Goal: Information Seeking & Learning: Learn about a topic

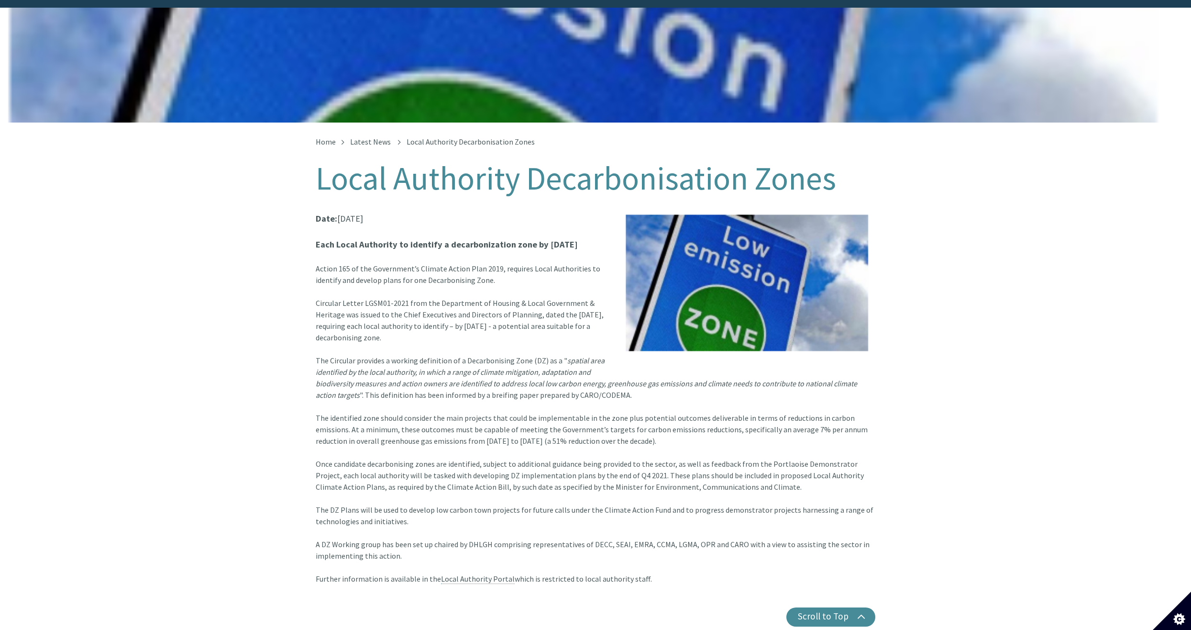
scroll to position [111, 0]
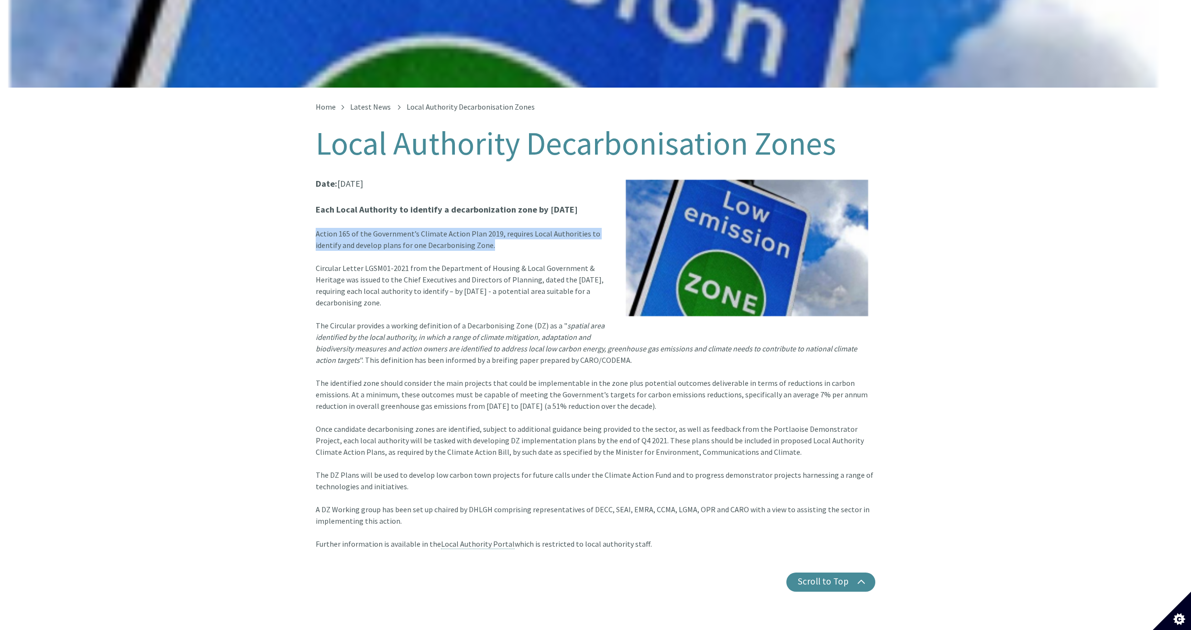
drag, startPoint x: 325, startPoint y: 220, endPoint x: 532, endPoint y: 237, distance: 207.4
click at [532, 237] on div "Home Latest News Local Authority Decarbonisation Zones Local Authority Decarbon…" at bounding box center [595, 355] width 1191 height 534
drag, startPoint x: 532, startPoint y: 237, endPoint x: 517, endPoint y: 239, distance: 14.5
click at [517, 239] on div "Action 165 of the Government’s Climate Action Plan 2019, requires Local Authori…" at bounding box center [596, 245] width 560 height 34
drag, startPoint x: 499, startPoint y: 239, endPoint x: 300, endPoint y: 220, distance: 199.5
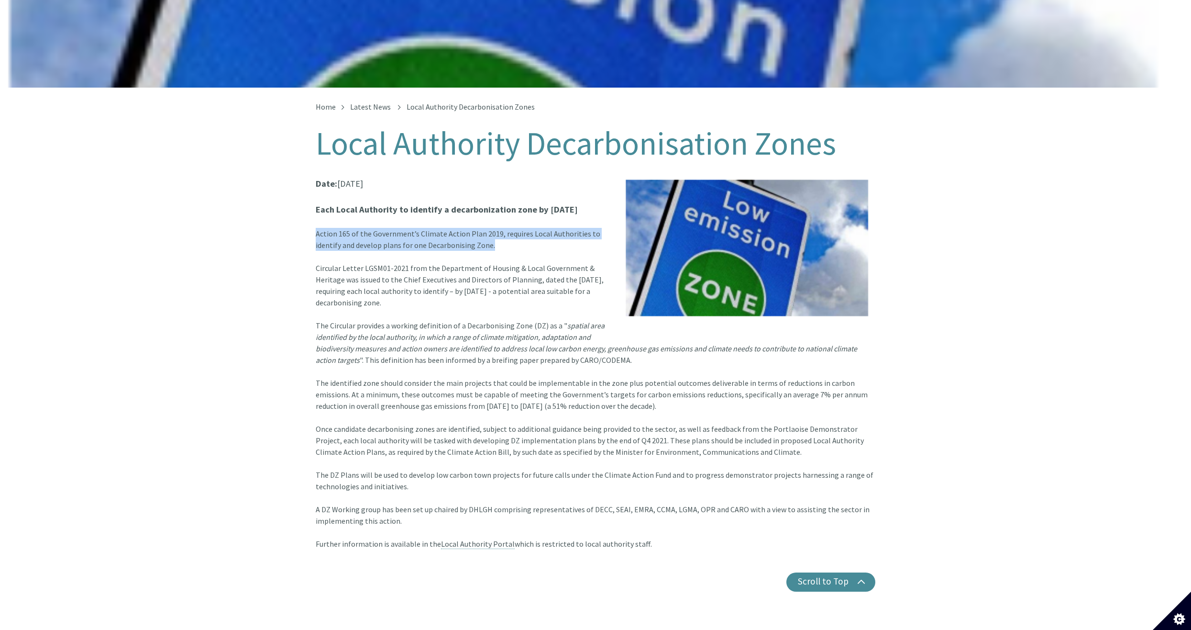
click at [300, 220] on div "Home Latest News Local Authority Decarbonisation Zones Local Authority Decarbon…" at bounding box center [595, 355] width 1191 height 534
drag, startPoint x: 300, startPoint y: 220, endPoint x: 310, endPoint y: 251, distance: 32.5
click at [310, 251] on div "Home Latest News Local Authority Decarbonisation Zones Local Authority Decarbon…" at bounding box center [596, 347] width 574 height 488
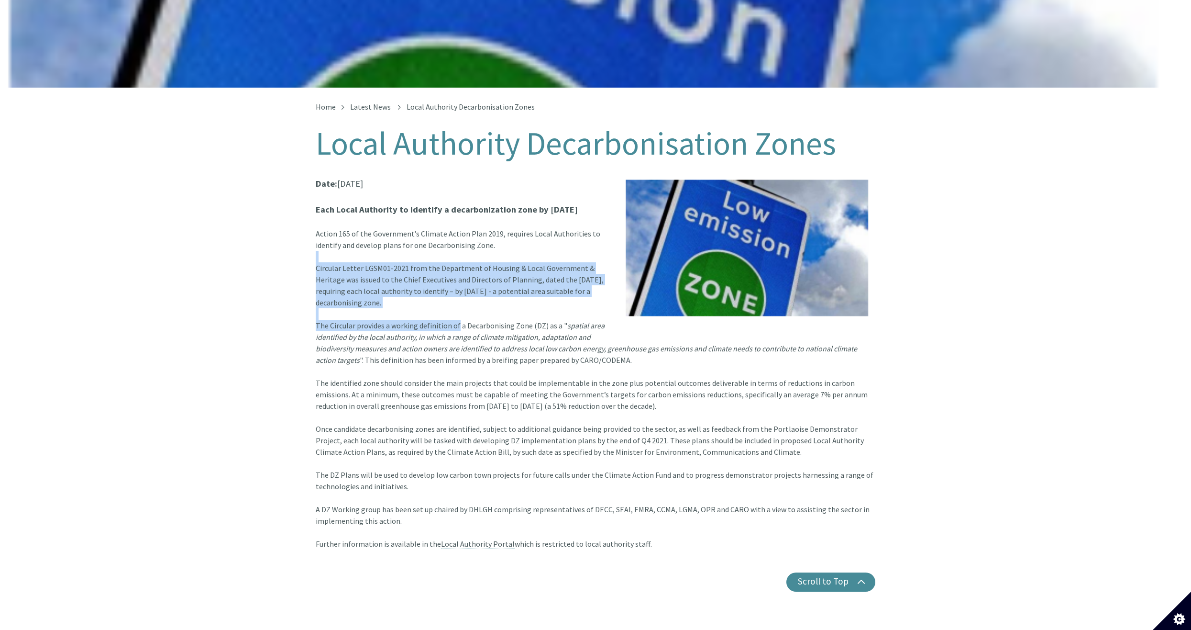
drag, startPoint x: 310, startPoint y: 251, endPoint x: 449, endPoint y: 308, distance: 150.2
click at [449, 308] on div "Home Latest News Local Authority Decarbonisation Zones Local Authority Decarbon…" at bounding box center [596, 347] width 574 height 488
drag, startPoint x: 449, startPoint y: 308, endPoint x: 283, endPoint y: 284, distance: 167.3
click at [283, 284] on div "Home Latest News Local Authority Decarbonisation Zones Local Authority Decarbon…" at bounding box center [595, 355] width 1191 height 534
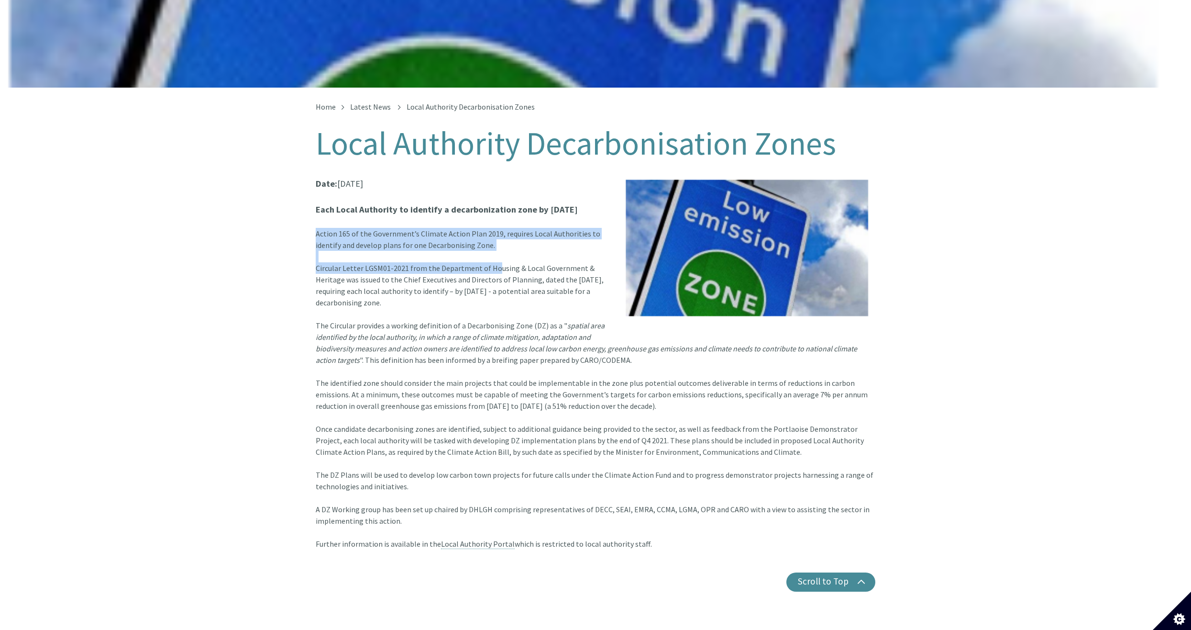
drag, startPoint x: 316, startPoint y: 224, endPoint x: 492, endPoint y: 258, distance: 178.8
click at [492, 258] on article "Date: [DATE] Each Local Authority to identify a decarbonization zone by [DATE] …" at bounding box center [596, 363] width 560 height 373
drag, startPoint x: 492, startPoint y: 258, endPoint x: 345, endPoint y: 259, distance: 146.4
click at [358, 263] on font "Circular Letter LGSM01-2021 from the Department of Housing & Local Government &…" at bounding box center [460, 285] width 288 height 44
click at [303, 248] on div "Home Latest News Local Authority Decarbonisation Zones Local Authority Decarbon…" at bounding box center [595, 355] width 1191 height 534
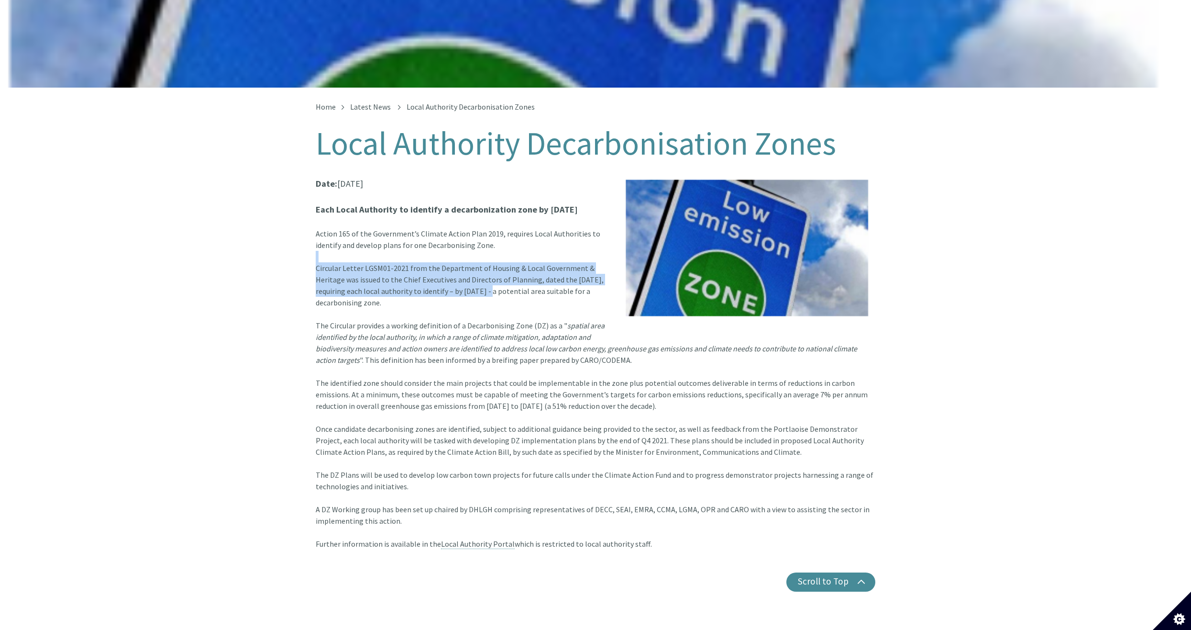
drag, startPoint x: 305, startPoint y: 251, endPoint x: 479, endPoint y: 282, distance: 176.9
click at [479, 282] on div "Home Latest News Local Authority Decarbonisation Zones Local Authority Decarbon…" at bounding box center [595, 355] width 1191 height 534
drag, startPoint x: 479, startPoint y: 282, endPoint x: 388, endPoint y: 273, distance: 91.8
click at [389, 273] on font "Circular Letter LGSM01-2021 from the Department of Housing & Local Government &…" at bounding box center [460, 285] width 288 height 44
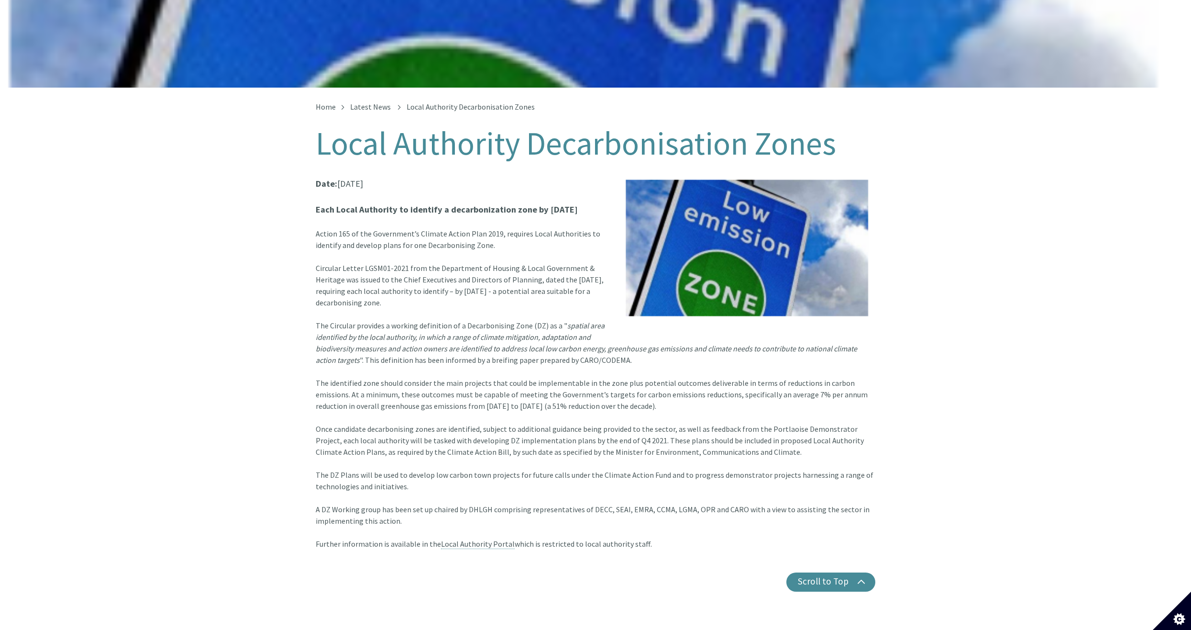
drag, startPoint x: 364, startPoint y: 270, endPoint x: 536, endPoint y: 289, distance: 173.3
click at [536, 289] on div "Circular Letter LGSM01-2021 from the Department of Housing & Local Government &…" at bounding box center [596, 290] width 560 height 57
drag, startPoint x: 536, startPoint y: 289, endPoint x: 480, endPoint y: 305, distance: 58.2
click at [480, 305] on div "Circular Letter LGSM01-2021 from the Department of Housing & Local Government &…" at bounding box center [596, 290] width 560 height 57
drag, startPoint x: 407, startPoint y: 272, endPoint x: 471, endPoint y: 300, distance: 69.8
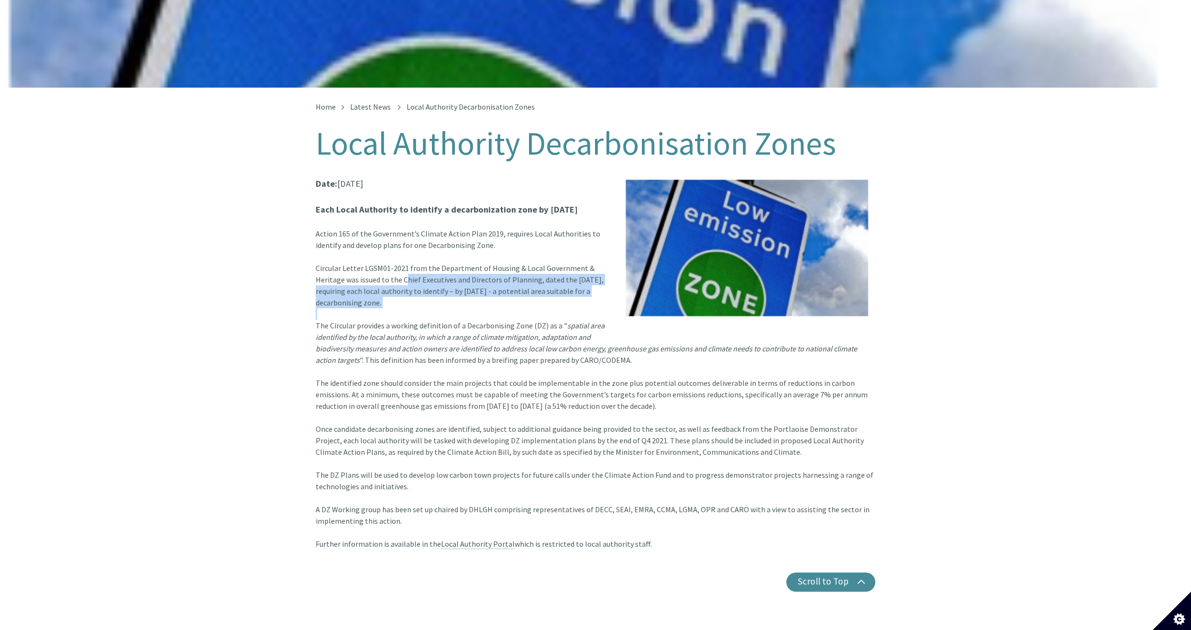
click at [471, 300] on div "Circular Letter LGSM01-2021 from the Department of Housing & Local Government &…" at bounding box center [596, 290] width 560 height 57
drag, startPoint x: 471, startPoint y: 300, endPoint x: 384, endPoint y: 306, distance: 86.8
click at [397, 302] on div "Circular Letter LGSM01-2021 from the Department of Housing & Local Government &…" at bounding box center [596, 290] width 560 height 57
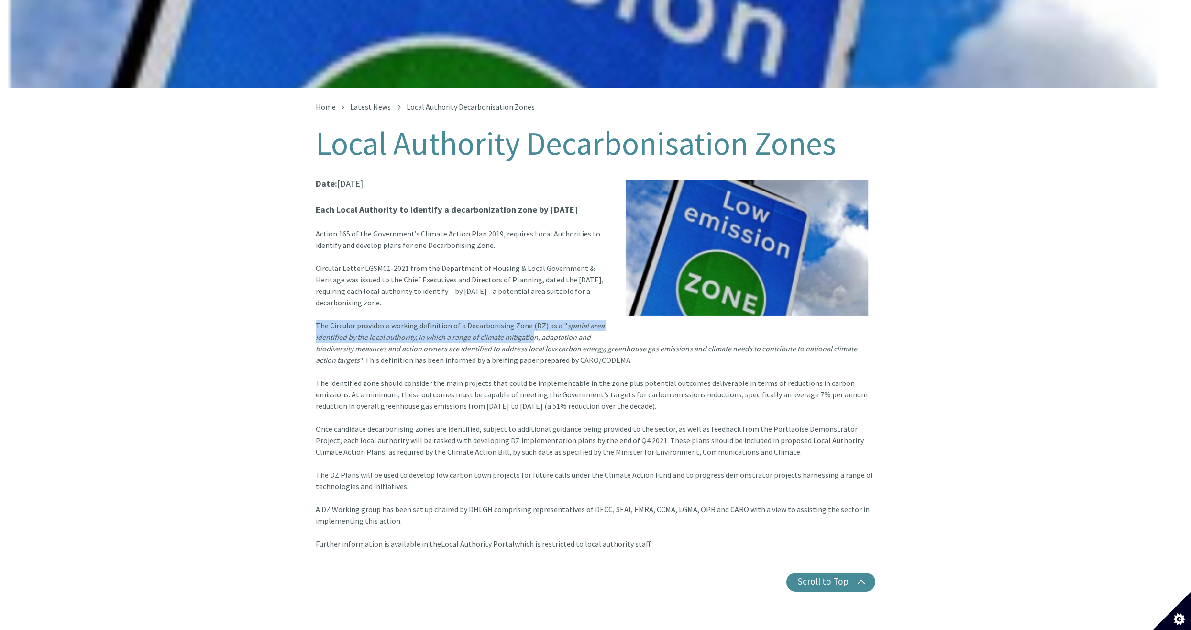
drag, startPoint x: 317, startPoint y: 320, endPoint x: 536, endPoint y: 332, distance: 219.9
click at [536, 332] on font "The Circular provides a working definition of a Decarbonising Zone (DZ) as a " …" at bounding box center [587, 343] width 542 height 44
drag, startPoint x: 536, startPoint y: 332, endPoint x: 494, endPoint y: 332, distance: 42.6
click at [494, 332] on div "The Circular provides a working definition of a Decarbonising Zone (DZ) as a " …" at bounding box center [596, 348] width 560 height 57
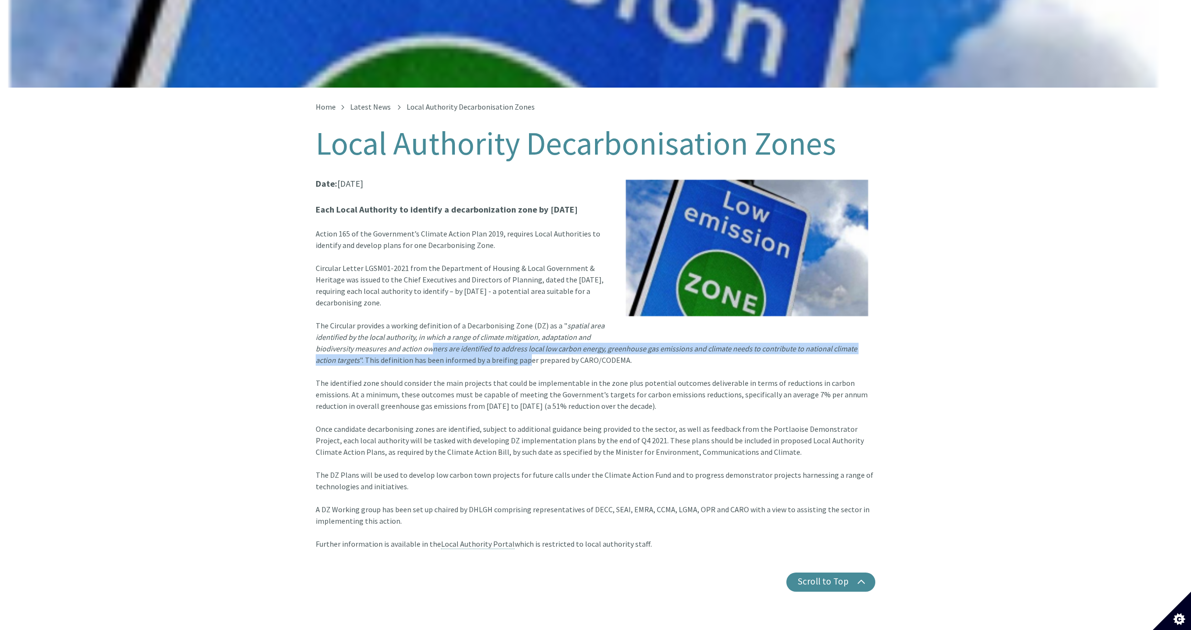
drag, startPoint x: 430, startPoint y: 334, endPoint x: 504, endPoint y: 344, distance: 74.4
click at [504, 344] on div "The Circular provides a working definition of a Decarbonising Zone (DZ) as a " …" at bounding box center [596, 348] width 560 height 57
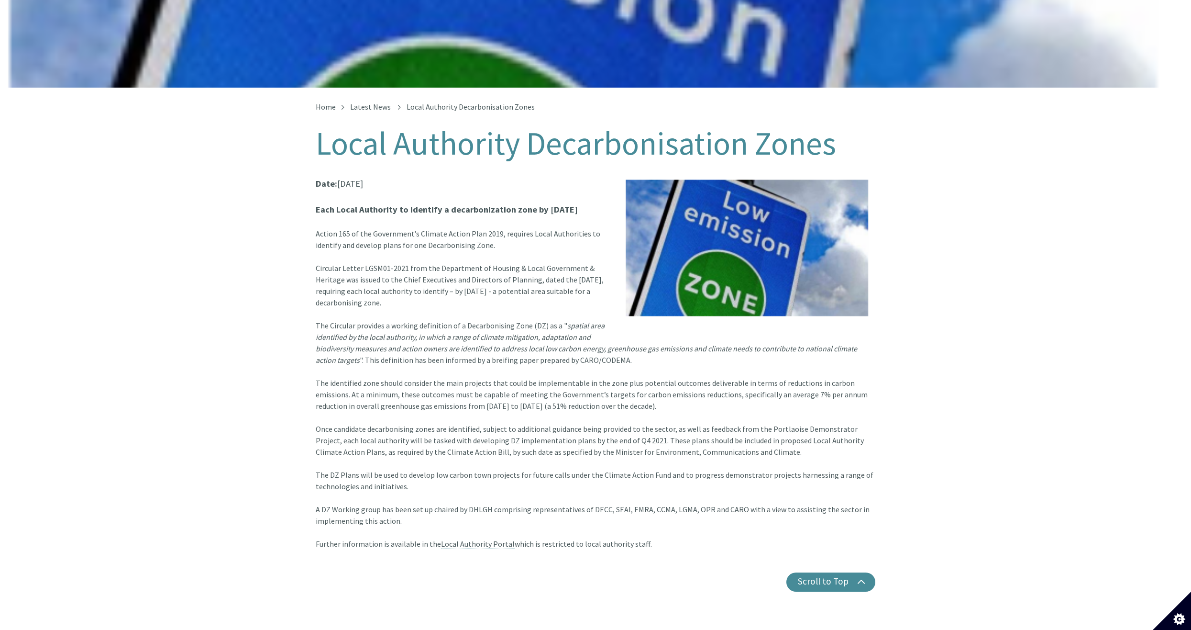
drag, startPoint x: 504, startPoint y: 344, endPoint x: 407, endPoint y: 338, distance: 96.9
click at [409, 338] on em "spatial area identified by the local authority, in which a range of climate mit…" at bounding box center [587, 343] width 542 height 44
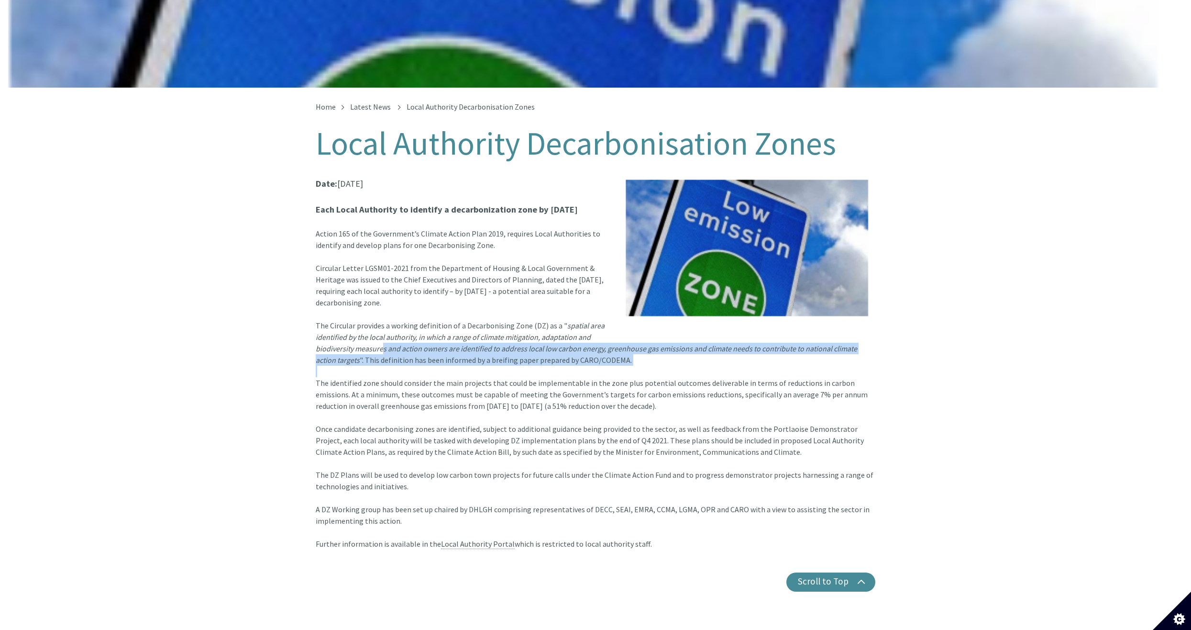
drag, startPoint x: 386, startPoint y: 342, endPoint x: 567, endPoint y: 363, distance: 182.5
click at [567, 363] on div "The Circular provides a working definition of a Decarbonising Zone (DZ) as a " …" at bounding box center [596, 348] width 560 height 57
drag, startPoint x: 567, startPoint y: 363, endPoint x: 465, endPoint y: 356, distance: 102.2
click at [467, 356] on div "The Circular provides a working definition of a Decarbonising Zone (DZ) as a " …" at bounding box center [596, 348] width 560 height 57
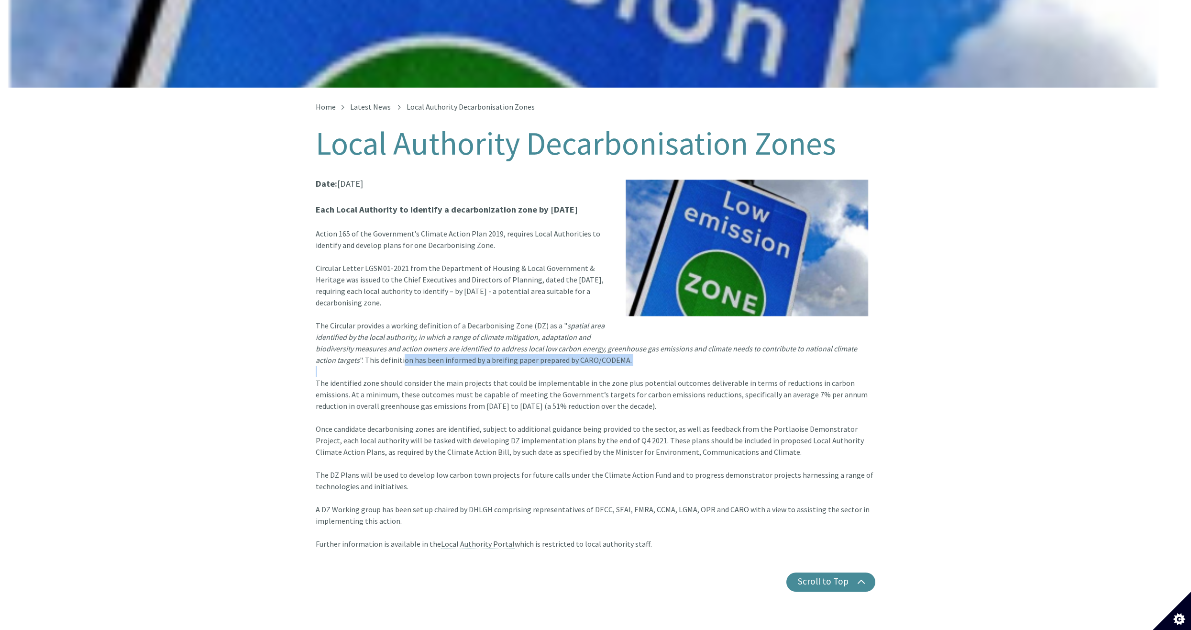
drag, startPoint x: 381, startPoint y: 353, endPoint x: 501, endPoint y: 356, distance: 120.6
click at [501, 356] on div "The Circular provides a working definition of a Decarbonising Zone (DZ) as a " …" at bounding box center [596, 348] width 560 height 57
drag, startPoint x: 501, startPoint y: 356, endPoint x: 458, endPoint y: 360, distance: 43.2
click at [458, 360] on div "The Circular provides a working definition of a Decarbonising Zone (DZ) as a " …" at bounding box center [596, 348] width 560 height 57
drag, startPoint x: 442, startPoint y: 347, endPoint x: 525, endPoint y: 364, distance: 84.9
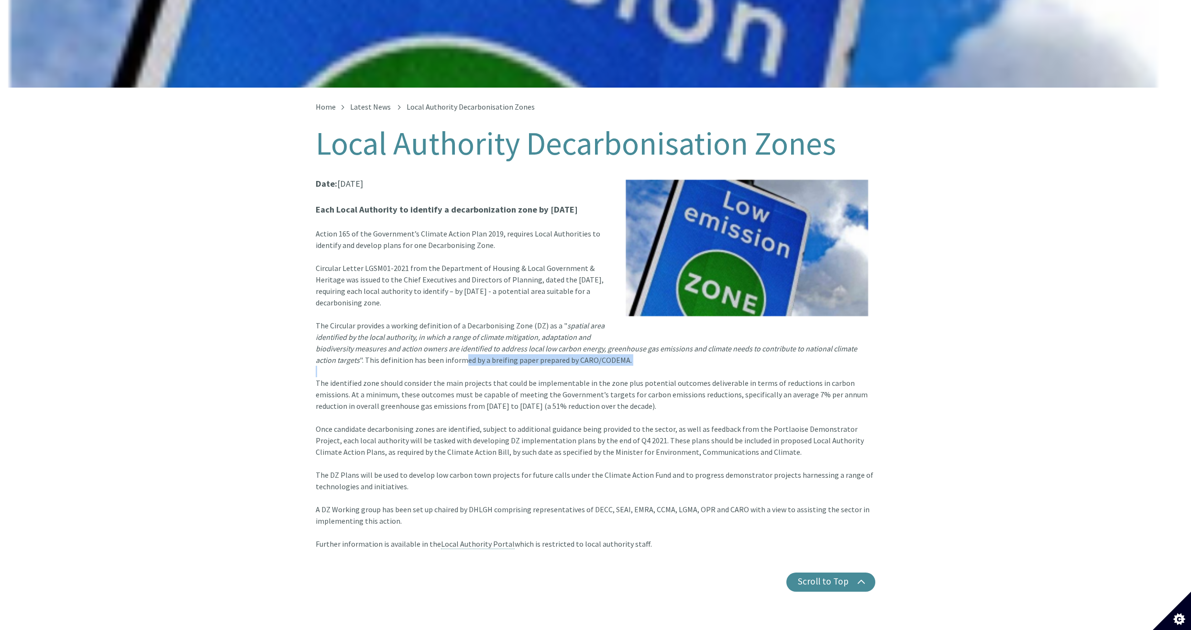
click at [525, 364] on div "The Circular provides a working definition of a Decarbonising Zone (DZ) as a " …" at bounding box center [596, 348] width 560 height 57
drag, startPoint x: 525, startPoint y: 364, endPoint x: 467, endPoint y: 349, distance: 59.8
click at [467, 349] on font "The Circular provides a working definition of a Decarbonising Zone (DZ) as a " …" at bounding box center [587, 343] width 542 height 44
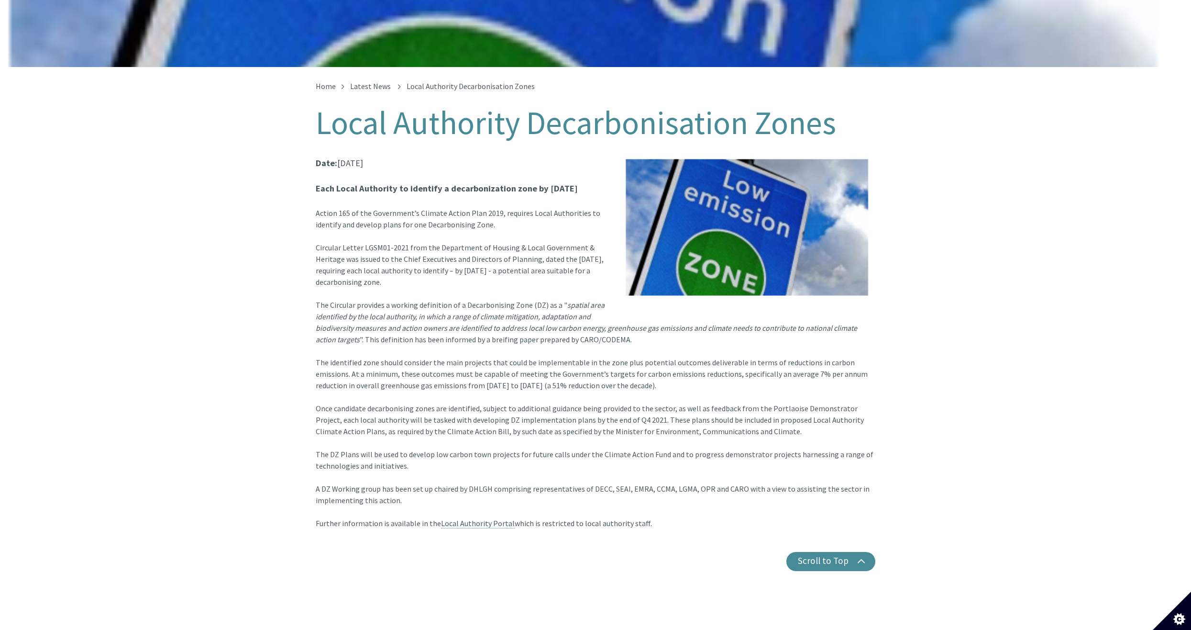
scroll to position [0, 0]
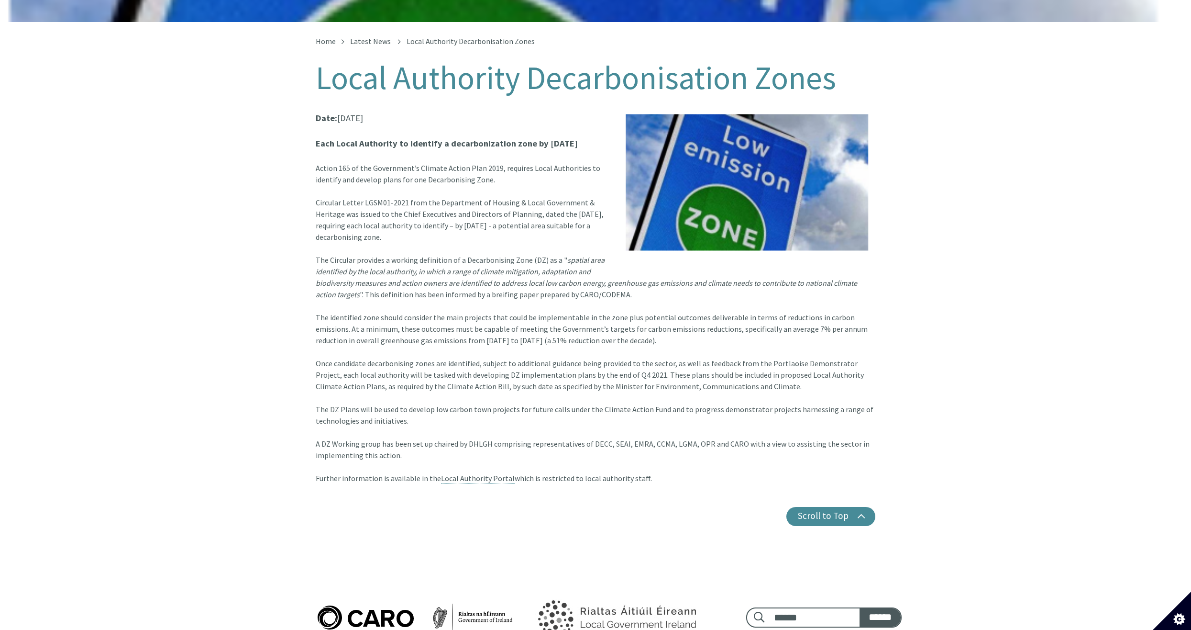
scroll to position [115, 0]
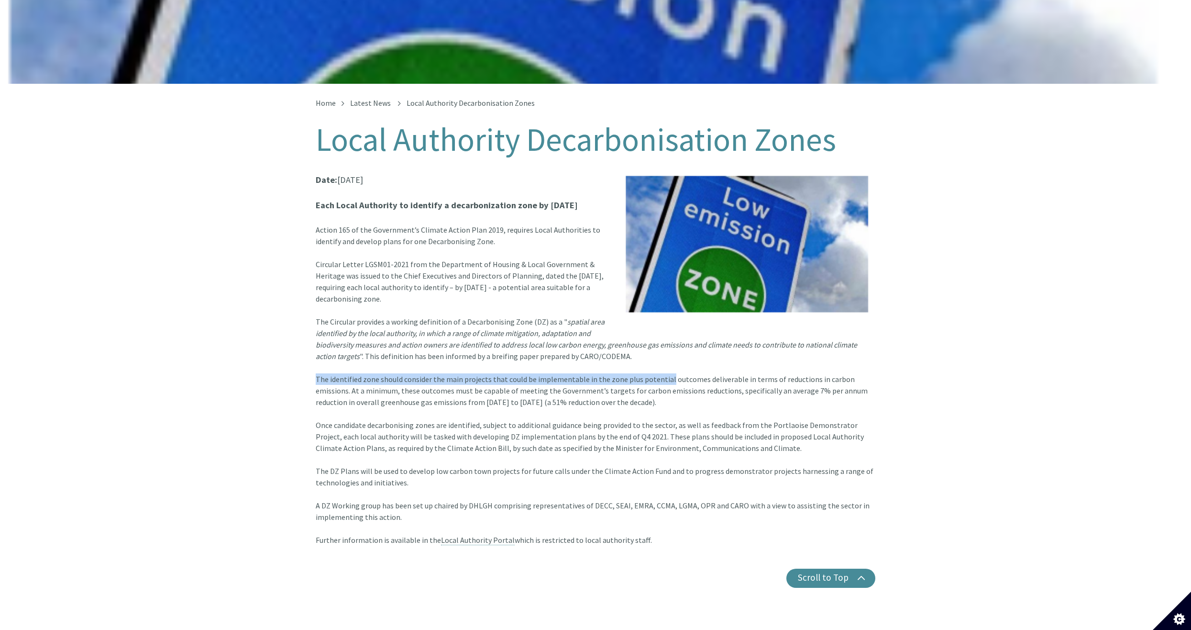
drag, startPoint x: 553, startPoint y: 356, endPoint x: 663, endPoint y: 367, distance: 110.1
click at [663, 367] on article "Date: [DATE] Each Local Authority to identify a decarbonization zone by [DATE] …" at bounding box center [596, 359] width 560 height 373
drag, startPoint x: 663, startPoint y: 367, endPoint x: 579, endPoint y: 373, distance: 83.5
click at [579, 374] on font "The identified zone should consider the main projects that could be implementab…" at bounding box center [592, 390] width 552 height 33
drag, startPoint x: 553, startPoint y: 373, endPoint x: 636, endPoint y: 373, distance: 83.2
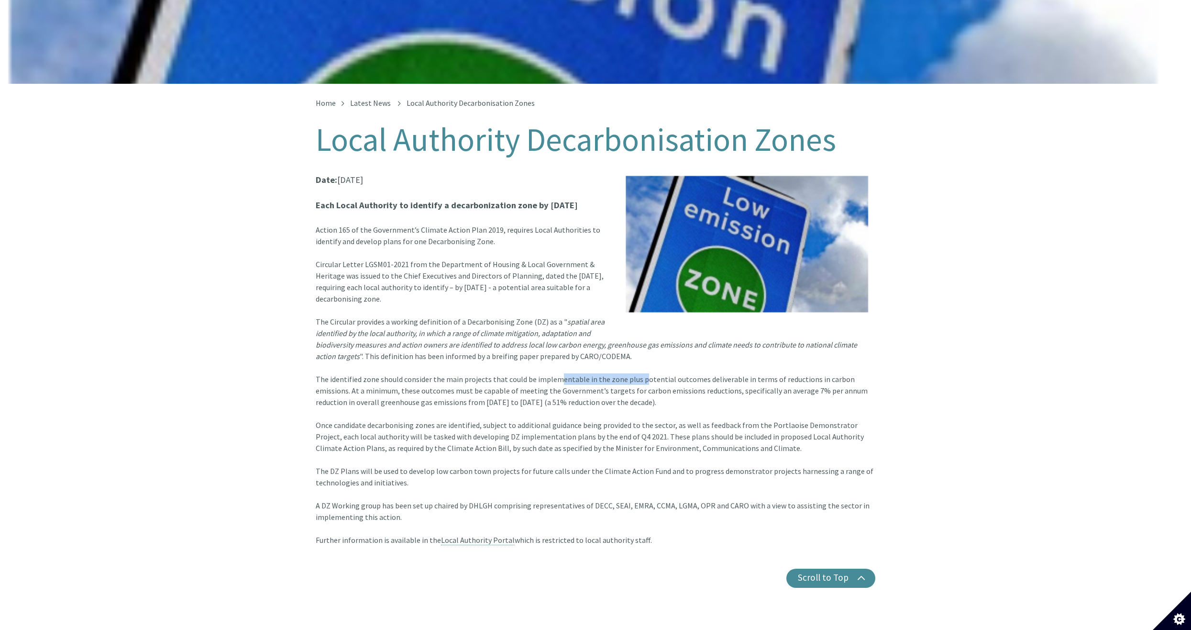
click at [636, 374] on font "The identified zone should consider the main projects that could be implementab…" at bounding box center [592, 390] width 552 height 33
drag, startPoint x: 636, startPoint y: 373, endPoint x: 602, endPoint y: 390, distance: 38.1
click at [602, 390] on div "The identified zone should consider the main projects that could be implementab…" at bounding box center [596, 396] width 560 height 46
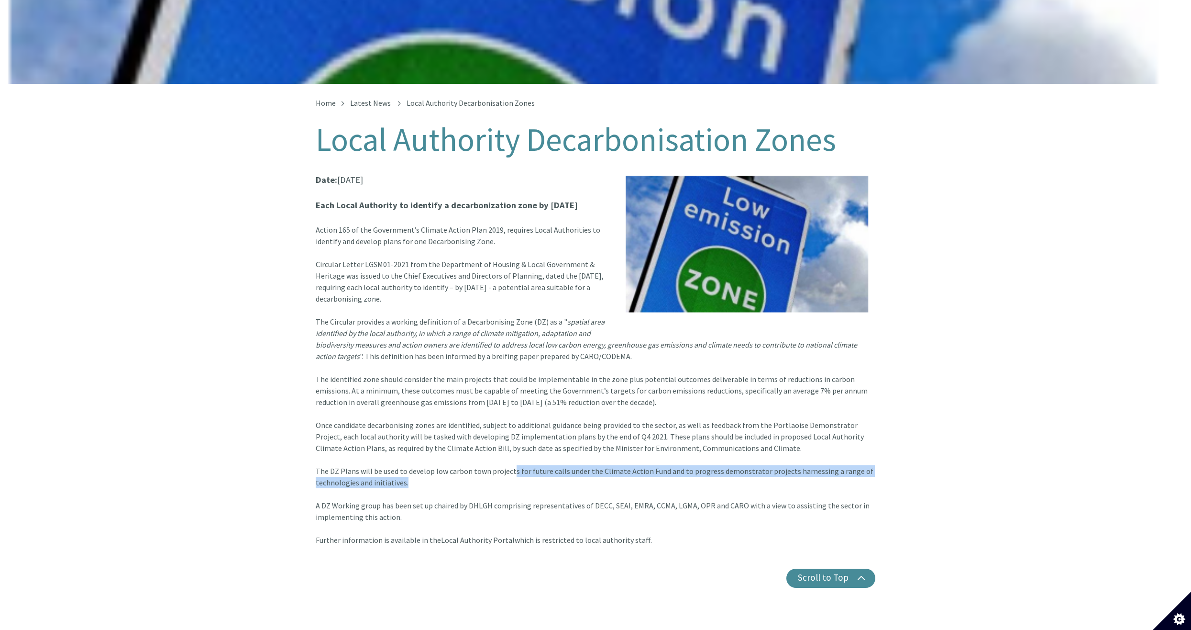
drag, startPoint x: 510, startPoint y: 459, endPoint x: 536, endPoint y: 471, distance: 28.9
click at [536, 471] on div "The DZ Plans will be used to develop low carbon town projects for future calls …" at bounding box center [596, 505] width 560 height 80
drag, startPoint x: 536, startPoint y: 471, endPoint x: 512, endPoint y: 471, distance: 24.4
click at [512, 470] on div "The DZ Plans will be used to develop low carbon town projects for future calls …" at bounding box center [596, 505] width 560 height 80
click at [511, 466] on font "The DZ Plans will be used to develop low carbon town projects for future calls …" at bounding box center [595, 476] width 558 height 21
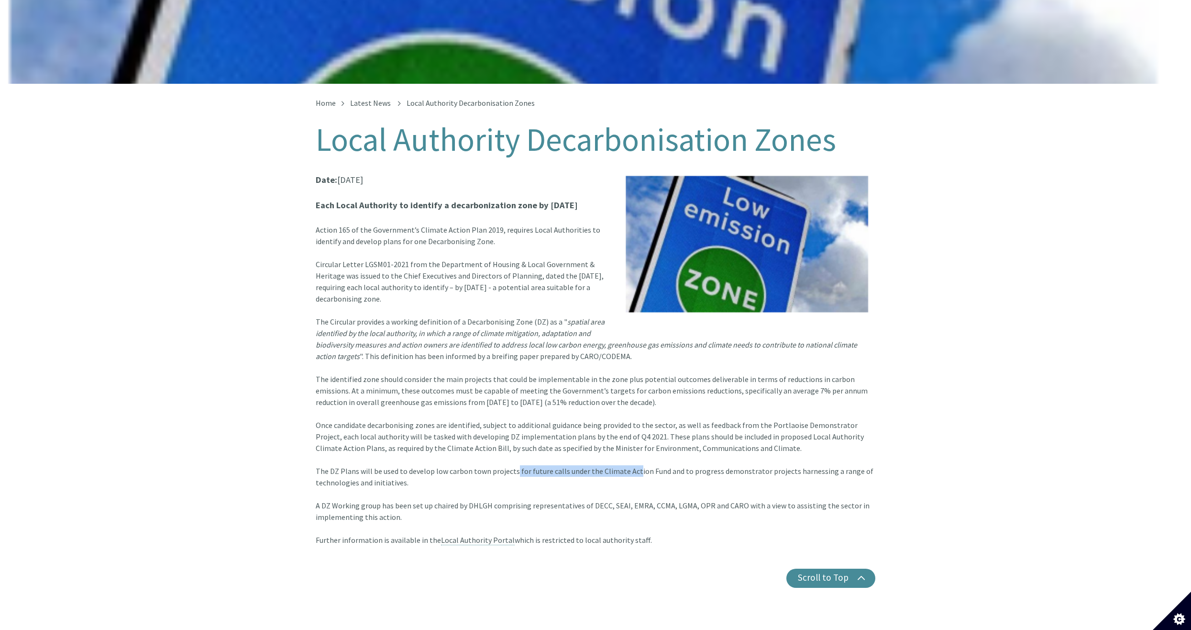
drag, startPoint x: 514, startPoint y: 465, endPoint x: 632, endPoint y: 465, distance: 118.2
click at [632, 466] on font "The DZ Plans will be used to develop low carbon town projects for future calls …" at bounding box center [595, 476] width 558 height 21
drag, startPoint x: 632, startPoint y: 465, endPoint x: 630, endPoint y: 470, distance: 6.0
click at [630, 470] on div "The DZ Plans will be used to develop low carbon town projects for future calls …" at bounding box center [596, 505] width 560 height 80
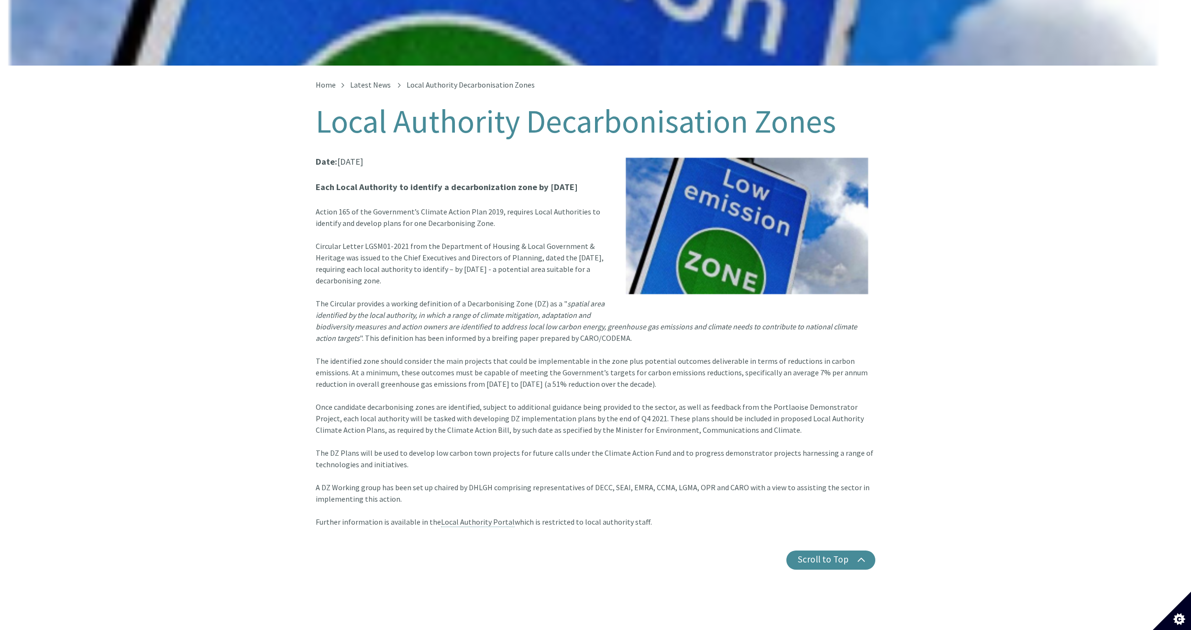
scroll to position [0, 0]
